Goal: Book appointment/travel/reservation

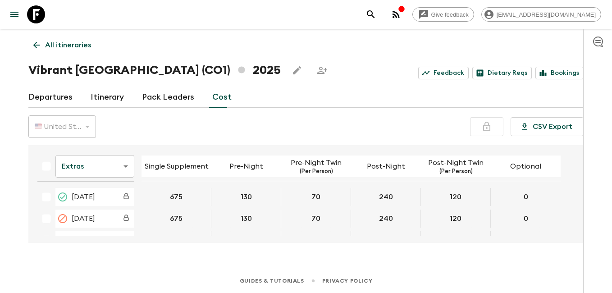
click at [32, 44] on icon at bounding box center [37, 45] width 10 height 10
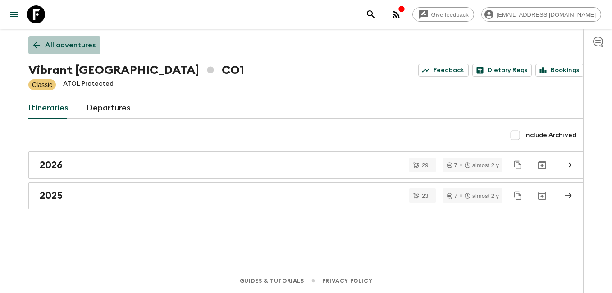
click at [32, 44] on icon at bounding box center [37, 45] width 10 height 10
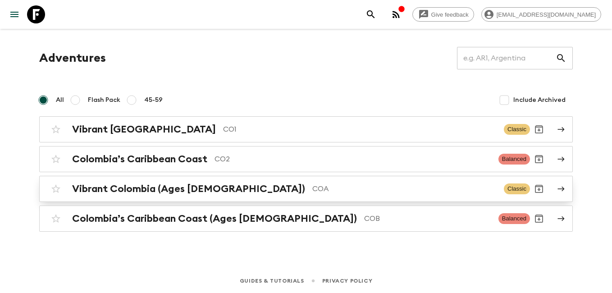
click at [175, 191] on h2 "Vibrant Colombia (Ages [DEMOGRAPHIC_DATA])" at bounding box center [188, 189] width 233 height 12
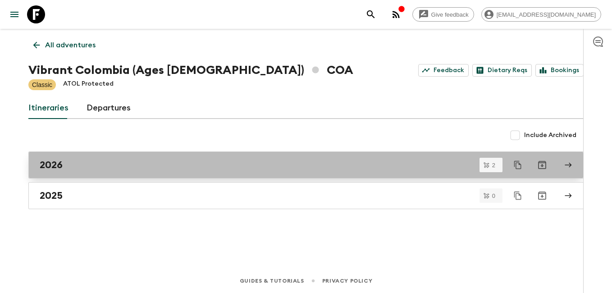
click at [210, 176] on link "2026" at bounding box center [305, 164] width 555 height 27
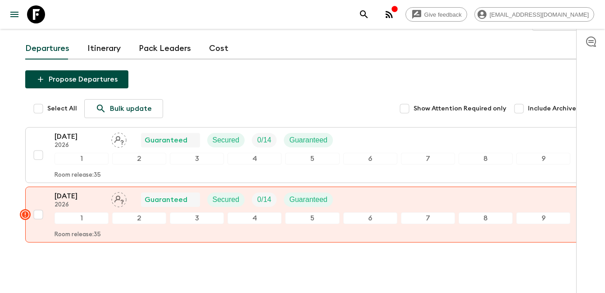
scroll to position [80, 0]
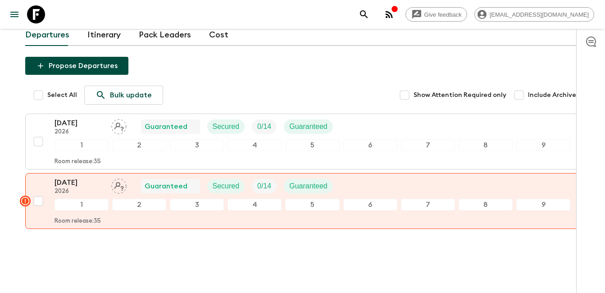
drag, startPoint x: 597, startPoint y: 195, endPoint x: 597, endPoint y: 116, distance: 79.3
click at [597, 116] on div at bounding box center [590, 161] width 29 height 264
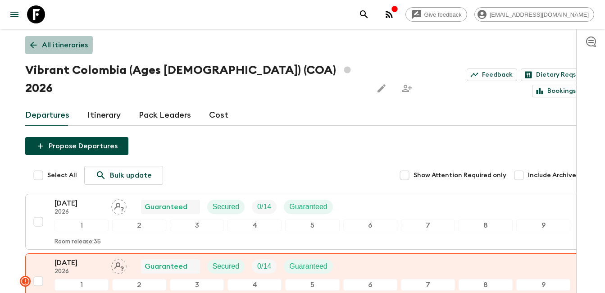
click at [32, 44] on icon at bounding box center [33, 45] width 10 height 10
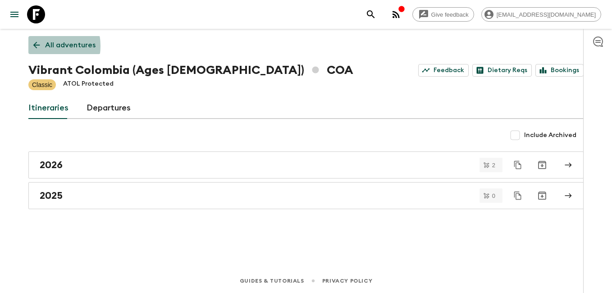
click at [37, 46] on icon at bounding box center [37, 45] width 10 height 10
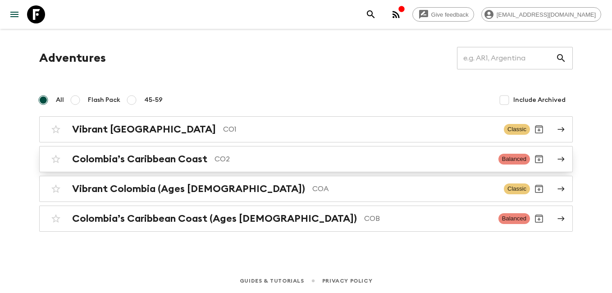
click at [146, 164] on h2 "Colombia’s Caribbean Coast" at bounding box center [139, 159] width 135 height 12
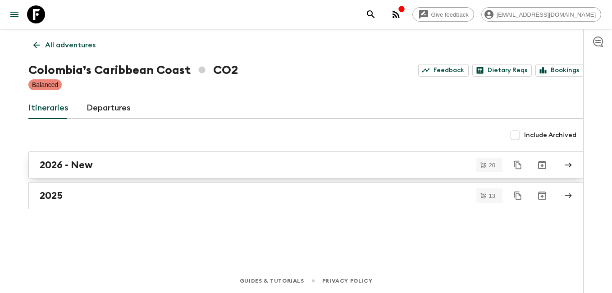
click at [123, 169] on div "2026 - New" at bounding box center [297, 165] width 515 height 12
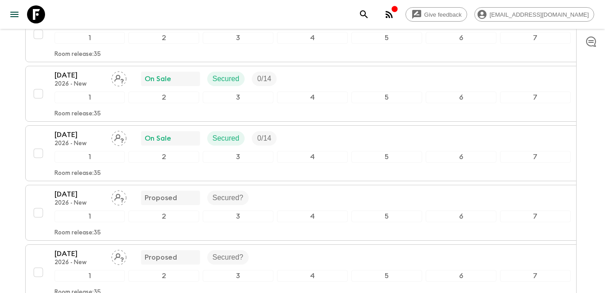
scroll to position [510, 0]
